Goal: Information Seeking & Learning: Find contact information

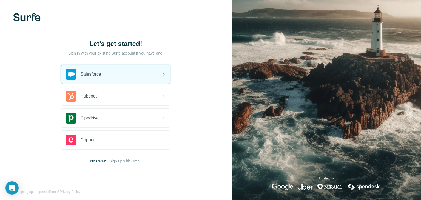
click at [117, 77] on div "Salesforce" at bounding box center [115, 74] width 109 height 19
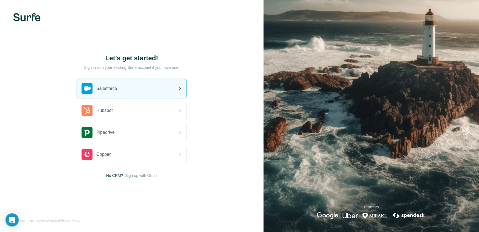
click at [137, 82] on div "Salesforce" at bounding box center [131, 88] width 109 height 19
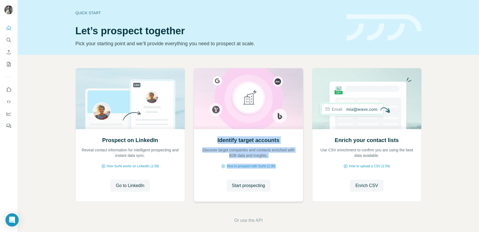
drag, startPoint x: 290, startPoint y: 172, endPoint x: 217, endPoint y: 139, distance: 80.0
click at [217, 139] on div "Identify target accounts Discover target companies and contacts enriched with B…" at bounding box center [248, 165] width 109 height 73
click at [217, 139] on h2 "Identify target accounts" at bounding box center [248, 140] width 62 height 8
drag, startPoint x: 217, startPoint y: 139, endPoint x: 284, endPoint y: 168, distance: 72.8
click at [284, 168] on div "Identify target accounts Discover target companies and contacts enriched with B…" at bounding box center [248, 165] width 109 height 73
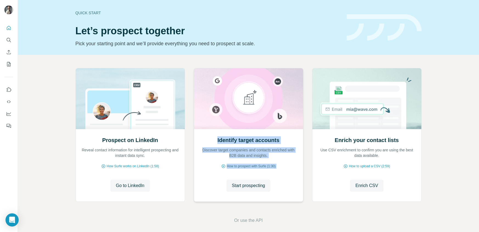
click at [284, 168] on div "How to prospect with Surfe (1:30)" at bounding box center [248, 166] width 98 height 5
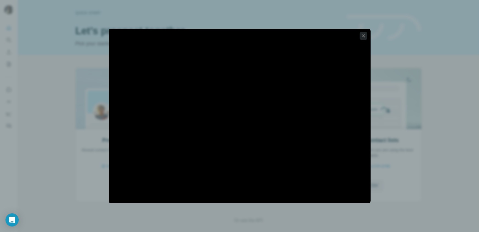
click at [362, 34] on icon "button" at bounding box center [362, 35] width 5 height 5
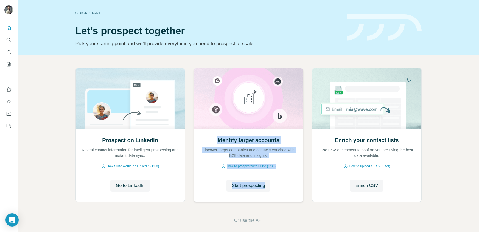
drag, startPoint x: 283, startPoint y: 189, endPoint x: 206, endPoint y: 135, distance: 93.9
click at [206, 135] on div "Identify target accounts Discover target companies and contacts enriched with B…" at bounding box center [248, 165] width 109 height 73
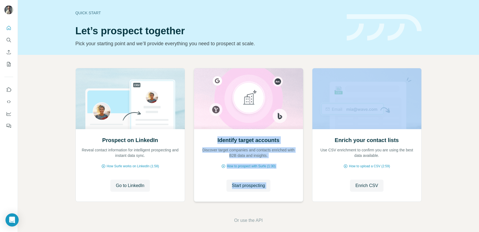
drag, startPoint x: 206, startPoint y: 135, endPoint x: 278, endPoint y: 193, distance: 92.5
click at [278, 193] on div "Identify target accounts Discover target companies and contacts enriched with B…" at bounding box center [248, 165] width 109 height 73
drag, startPoint x: 278, startPoint y: 193, endPoint x: 220, endPoint y: 140, distance: 78.8
click at [220, 140] on div "Identify target accounts Discover target companies and contacts enriched with B…" at bounding box center [248, 165] width 109 height 73
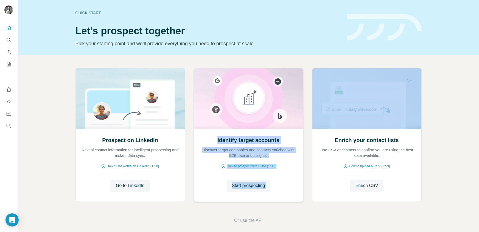
click at [220, 140] on h2 "Identify target accounts" at bounding box center [248, 140] width 62 height 8
drag, startPoint x: 220, startPoint y: 140, endPoint x: 275, endPoint y: 187, distance: 72.4
click at [275, 187] on div "Identify target accounts Discover target companies and contacts enriched with B…" at bounding box center [248, 165] width 109 height 73
click at [275, 187] on div "Start prospecting Start prospecting" at bounding box center [248, 186] width 98 height 12
drag, startPoint x: 275, startPoint y: 187, endPoint x: 222, endPoint y: 141, distance: 69.8
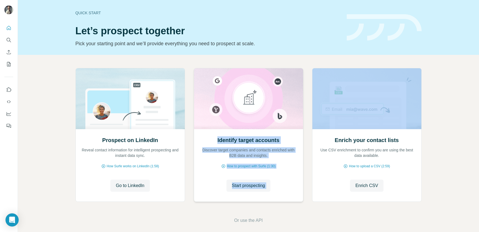
click at [222, 141] on div "Identify target accounts Discover target companies and contacts enriched with B…" at bounding box center [248, 165] width 109 height 73
click at [222, 141] on h2 "Identify target accounts" at bounding box center [248, 140] width 62 height 8
drag, startPoint x: 222, startPoint y: 141, endPoint x: 275, endPoint y: 188, distance: 70.8
click at [275, 188] on div "Identify target accounts Discover target companies and contacts enriched with B…" at bounding box center [248, 165] width 109 height 73
click at [275, 188] on div "Start prospecting Start prospecting" at bounding box center [248, 186] width 98 height 12
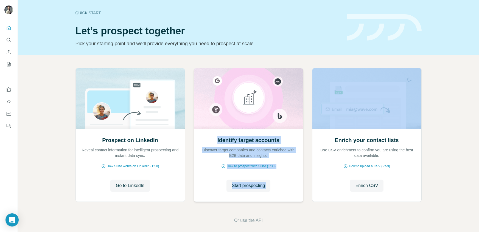
drag, startPoint x: 275, startPoint y: 188, endPoint x: 225, endPoint y: 142, distance: 67.5
click at [225, 142] on div "Identify target accounts Discover target companies and contacts enriched with B…" at bounding box center [248, 165] width 109 height 73
click at [225, 142] on h2 "Identify target accounts" at bounding box center [248, 140] width 62 height 8
drag, startPoint x: 225, startPoint y: 142, endPoint x: 277, endPoint y: 189, distance: 69.9
click at [277, 189] on div "Identify target accounts Discover target companies and contacts enriched with B…" at bounding box center [248, 165] width 109 height 73
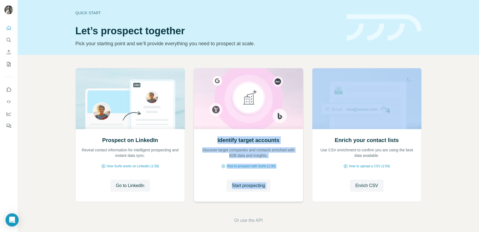
click at [277, 189] on div "Start prospecting Start prospecting" at bounding box center [248, 186] width 98 height 12
drag, startPoint x: 277, startPoint y: 189, endPoint x: 221, endPoint y: 139, distance: 75.4
click at [221, 139] on div "Identify target accounts Discover target companies and contacts enriched with B…" at bounding box center [248, 165] width 109 height 73
click at [221, 139] on h2 "Identify target accounts" at bounding box center [248, 140] width 62 height 8
drag, startPoint x: 221, startPoint y: 139, endPoint x: 277, endPoint y: 186, distance: 73.0
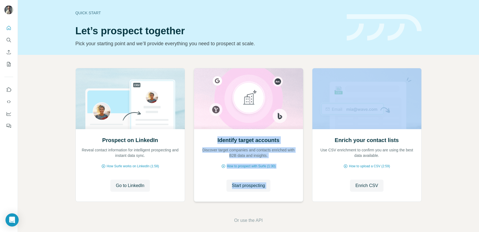
click at [277, 186] on div "Identify target accounts Discover target companies and contacts enriched with B…" at bounding box center [248, 165] width 109 height 73
click at [277, 186] on div "Start prospecting Start prospecting" at bounding box center [248, 186] width 98 height 12
drag, startPoint x: 277, startPoint y: 186, endPoint x: 225, endPoint y: 137, distance: 71.8
click at [225, 137] on div "Identify target accounts Discover target companies and contacts enriched with B…" at bounding box center [248, 165] width 109 height 73
click at [225, 137] on h2 "Identify target accounts" at bounding box center [248, 140] width 62 height 8
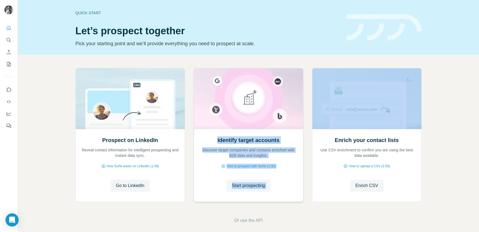
drag, startPoint x: 225, startPoint y: 137, endPoint x: 283, endPoint y: 188, distance: 77.7
click at [283, 188] on div "Identify target accounts Discover target companies and contacts enriched with B…" at bounding box center [248, 165] width 109 height 73
click at [283, 188] on div "Start prospecting Start prospecting" at bounding box center [248, 186] width 98 height 12
drag, startPoint x: 283, startPoint y: 188, endPoint x: 217, endPoint y: 141, distance: 81.3
click at [217, 141] on div "Identify target accounts Discover target companies and contacts enriched with B…" at bounding box center [248, 165] width 109 height 73
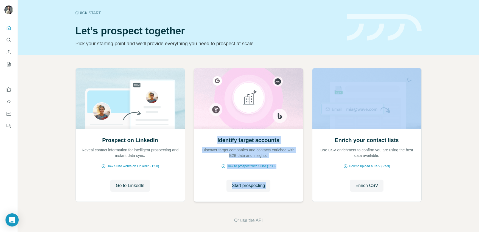
click at [217, 141] on h2 "Identify target accounts" at bounding box center [248, 140] width 62 height 8
drag, startPoint x: 217, startPoint y: 141, endPoint x: 278, endPoint y: 191, distance: 79.1
click at [278, 191] on div "Identify target accounts Discover target companies and contacts enriched with B…" at bounding box center [248, 165] width 109 height 73
click at [278, 191] on div "Start prospecting Start prospecting" at bounding box center [248, 186] width 98 height 12
drag, startPoint x: 278, startPoint y: 191, endPoint x: 217, endPoint y: 138, distance: 81.2
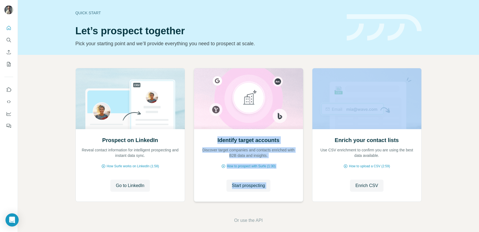
click at [217, 138] on div "Identify target accounts Discover target companies and contacts enriched with B…" at bounding box center [248, 165] width 109 height 73
click at [217, 138] on h2 "Identify target accounts" at bounding box center [248, 140] width 62 height 8
drag, startPoint x: 217, startPoint y: 138, endPoint x: 277, endPoint y: 187, distance: 77.6
click at [277, 187] on div "Identify target accounts Discover target companies and contacts enriched with B…" at bounding box center [248, 165] width 109 height 73
click at [277, 187] on div "Start prospecting Start prospecting" at bounding box center [248, 186] width 98 height 12
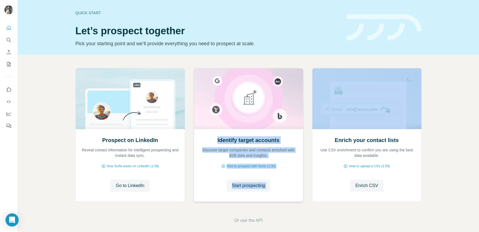
drag, startPoint x: 277, startPoint y: 187, endPoint x: 220, endPoint y: 138, distance: 74.7
click at [220, 138] on div "Identify target accounts Discover target companies and contacts enriched with B…" at bounding box center [248, 165] width 109 height 73
click at [220, 138] on h2 "Identify target accounts" at bounding box center [248, 140] width 62 height 8
drag, startPoint x: 220, startPoint y: 138, endPoint x: 275, endPoint y: 190, distance: 75.9
click at [275, 190] on div "Identify target accounts Discover target companies and contacts enriched with B…" at bounding box center [248, 165] width 109 height 73
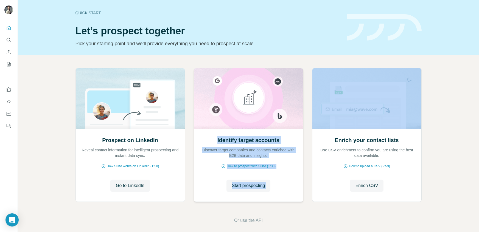
click at [197, 167] on div "Identify target accounts Discover target companies and contacts enriched with B…" at bounding box center [248, 165] width 109 height 73
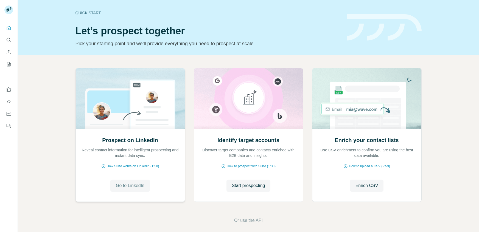
click at [129, 184] on span "Go to LinkedIn" at bounding box center [130, 185] width 29 height 7
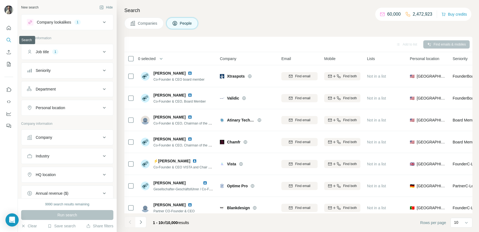
click at [10, 41] on icon "Search" at bounding box center [8, 39] width 5 height 5
click at [79, 19] on div "Company lookalikes 1" at bounding box center [64, 22] width 74 height 7
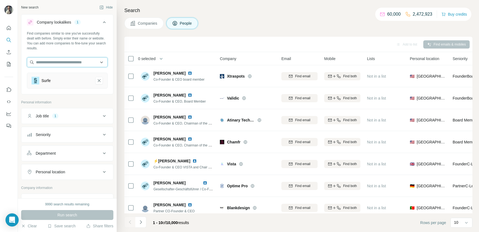
click at [64, 63] on input "text" at bounding box center [67, 62] width 81 height 10
paste input "**********"
drag, startPoint x: 55, startPoint y: 61, endPoint x: 112, endPoint y: 69, distance: 57.9
click at [112, 69] on div "**********" at bounding box center [67, 62] width 92 height 62
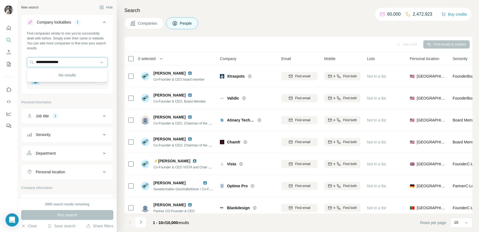
scroll to position [0, 0]
type input "**********"
click at [165, 50] on div "Add to list Find emails & mobiles" at bounding box center [298, 44] width 348 height 15
click at [71, 23] on div "Company lookalikes" at bounding box center [54, 21] width 34 height 5
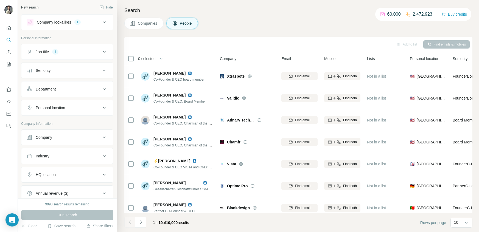
click at [71, 23] on div "Company lookalikes" at bounding box center [54, 21] width 34 height 5
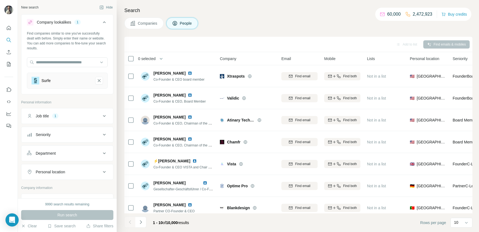
click at [71, 23] on div "Company lookalikes" at bounding box center [54, 21] width 34 height 5
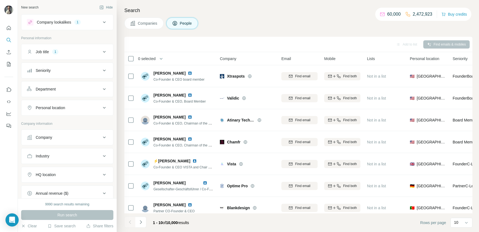
click at [63, 54] on div "Job title 1" at bounding box center [64, 51] width 74 height 5
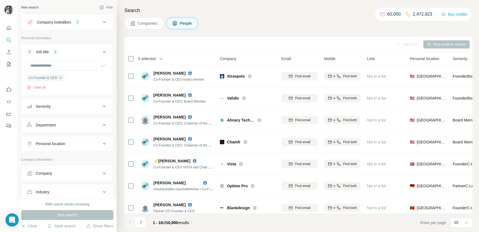
click at [66, 53] on div "Job title 1" at bounding box center [64, 51] width 74 height 5
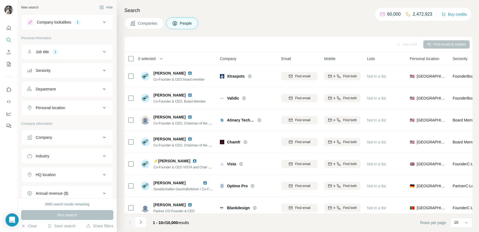
click at [100, 18] on button "Company lookalikes 1" at bounding box center [67, 22] width 92 height 13
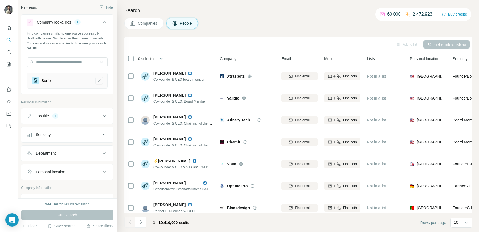
click at [97, 80] on icon "Surfe-remove-button" at bounding box center [99, 80] width 5 height 5
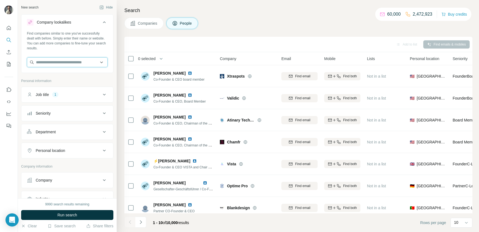
click at [74, 63] on input "text" at bounding box center [67, 62] width 81 height 10
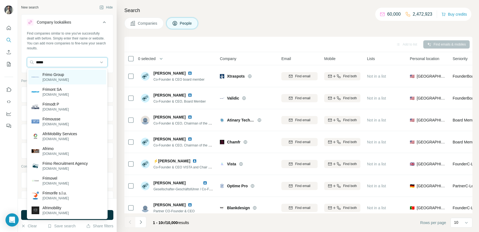
type input "*****"
click at [71, 75] on div "Frimo Group [DOMAIN_NAME]" at bounding box center [67, 77] width 78 height 15
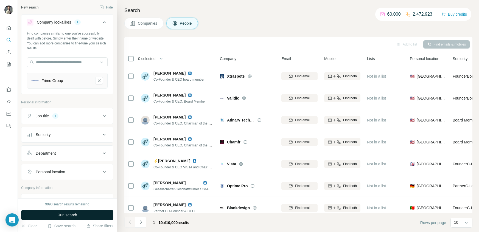
click at [70, 216] on span "Run search" at bounding box center [67, 214] width 20 height 5
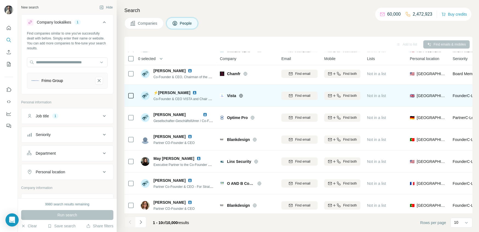
scroll to position [71, 0]
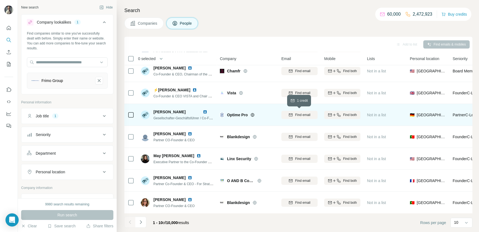
click at [295, 114] on span "Find email" at bounding box center [302, 114] width 15 height 5
click at [106, 23] on icon at bounding box center [104, 22] width 7 height 7
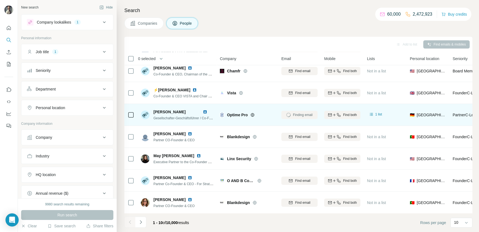
click at [35, 7] on div "New search" at bounding box center [29, 7] width 17 height 5
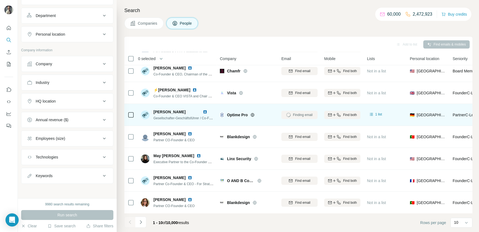
scroll to position [0, 0]
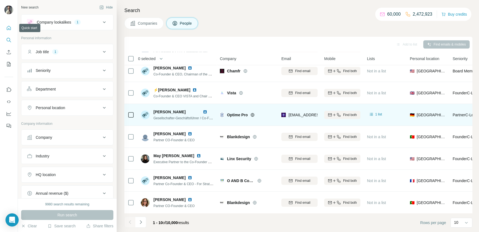
click at [9, 25] on icon "Quick start" at bounding box center [8, 27] width 5 height 5
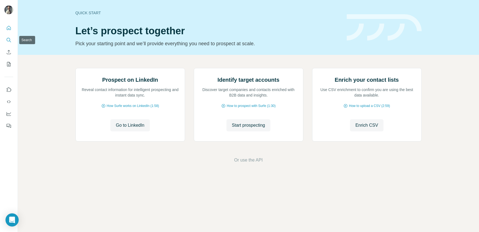
click at [7, 41] on icon "Search" at bounding box center [9, 40] width 4 height 4
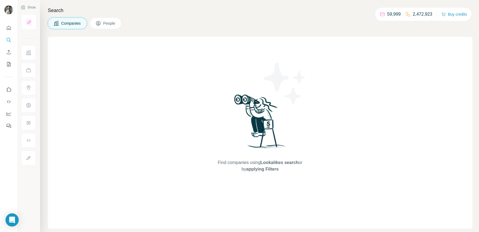
click at [97, 24] on icon at bounding box center [97, 23] width 5 height 5
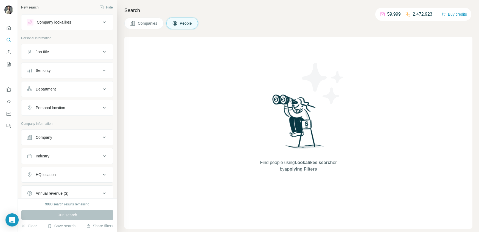
click at [84, 54] on div "Job title" at bounding box center [64, 51] width 74 height 5
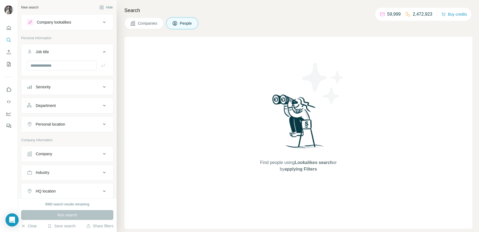
click at [87, 52] on div "Job title" at bounding box center [64, 51] width 74 height 5
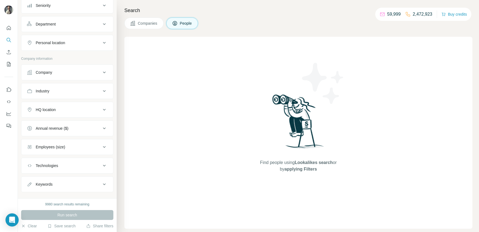
scroll to position [73, 0]
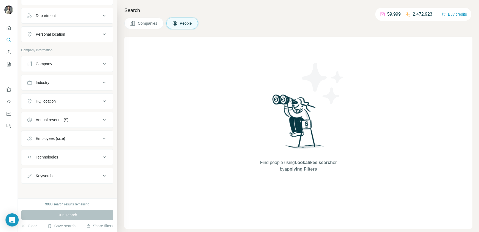
click at [90, 156] on div "Technologies" at bounding box center [64, 156] width 74 height 5
click at [88, 174] on div "Keywords" at bounding box center [64, 175] width 74 height 5
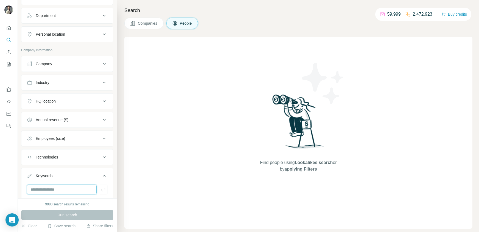
click at [72, 188] on input "text" at bounding box center [62, 190] width 70 height 10
paste input "**********"
drag, startPoint x: 53, startPoint y: 189, endPoint x: 124, endPoint y: 212, distance: 75.3
click at [124, 212] on div "**********" at bounding box center [248, 116] width 461 height 232
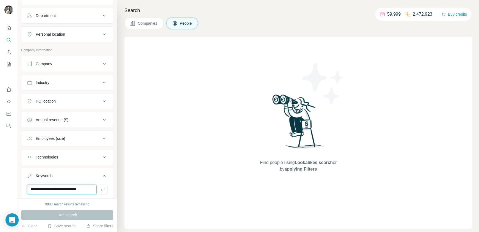
scroll to position [0, 0]
type input "**********"
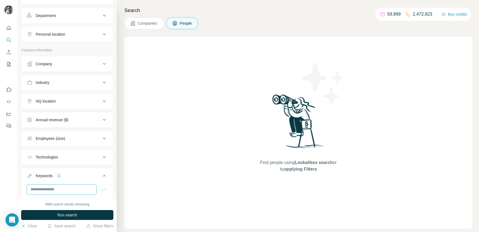
scroll to position [109, 0]
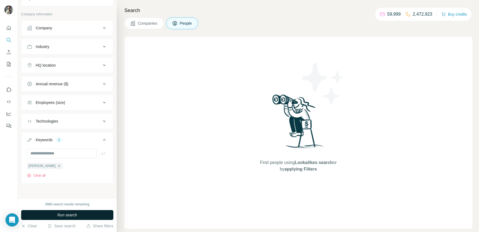
click at [69, 214] on span "Run search" at bounding box center [67, 214] width 20 height 5
